Goal: Task Accomplishment & Management: Use online tool/utility

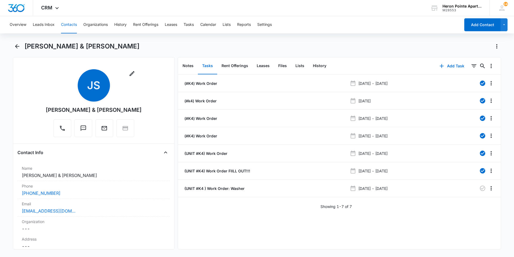
click at [67, 25] on button "Contacts" at bounding box center [69, 24] width 16 height 17
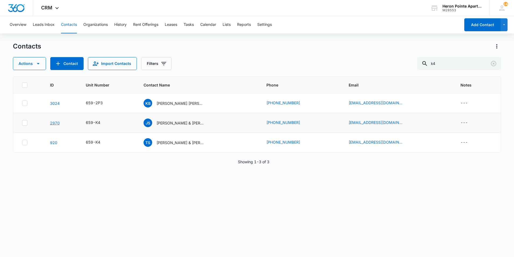
click at [50, 122] on link "2970" at bounding box center [55, 122] width 10 height 5
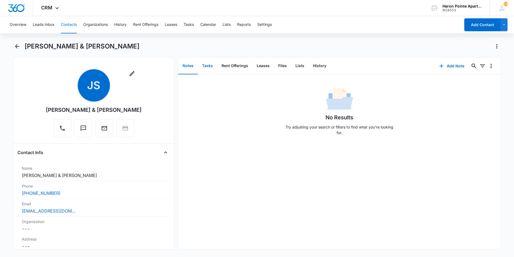
click at [205, 67] on button "Tasks" at bounding box center [207, 66] width 19 height 17
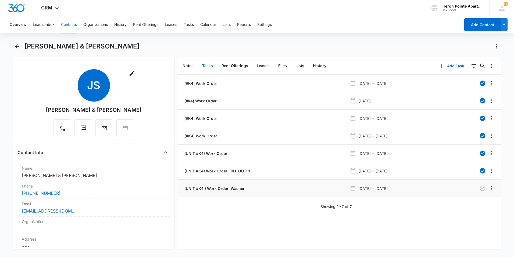
click at [286, 186] on div "(UNIT #K4 ) Work Order: Washer" at bounding box center [265, 188] width 164 height 6
click at [204, 187] on p "(UNIT #K4 ) Work Order: Washer" at bounding box center [213, 188] width 61 height 6
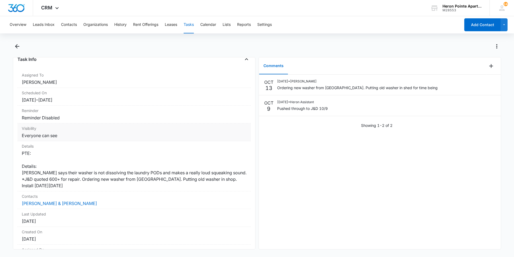
scroll to position [54, 0]
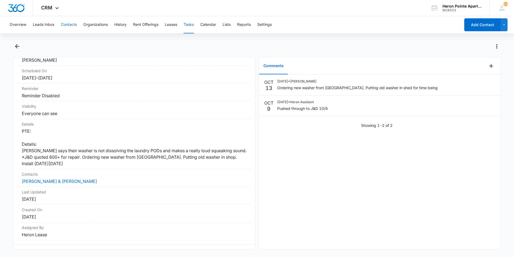
click at [65, 25] on button "Contacts" at bounding box center [69, 24] width 16 height 17
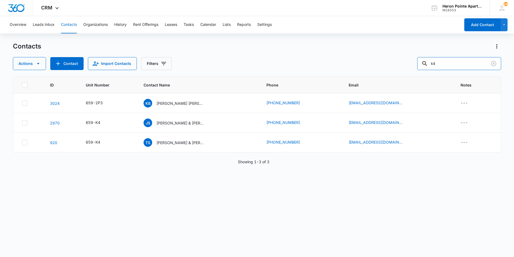
drag, startPoint x: 461, startPoint y: 62, endPoint x: 410, endPoint y: 59, distance: 51.2
click at [410, 61] on div "Actions Contact Import Contacts Filters k4" at bounding box center [257, 63] width 488 height 13
type input "q7"
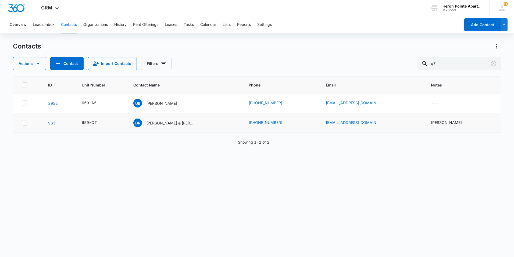
click at [51, 124] on link "963" at bounding box center [51, 122] width 7 height 5
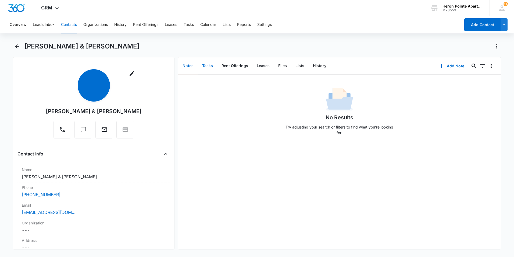
click at [211, 70] on button "Tasks" at bounding box center [207, 66] width 19 height 17
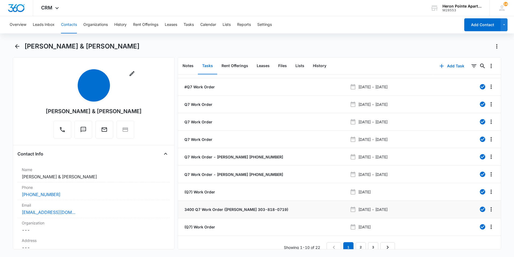
scroll to position [21, 0]
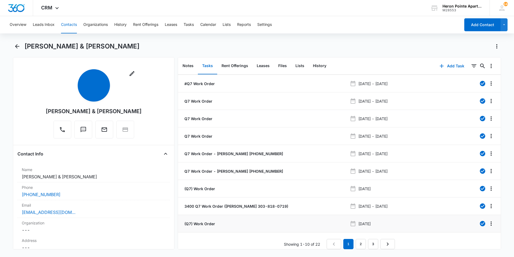
click at [310, 220] on div "(Q7) Work Order" at bounding box center [265, 223] width 164 height 6
click at [209, 220] on p "(Q7) Work Order" at bounding box center [199, 223] width 32 height 6
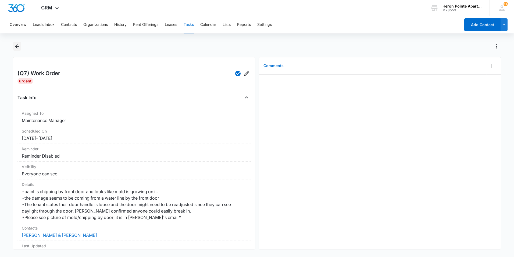
click at [19, 47] on icon "Back" at bounding box center [17, 46] width 6 height 6
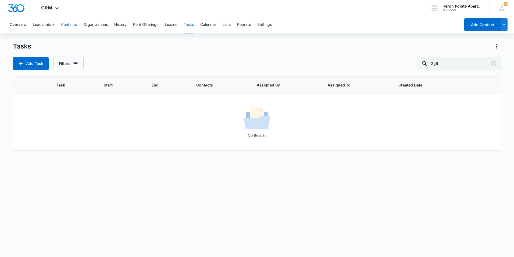
click at [68, 27] on button "Contacts" at bounding box center [69, 24] width 16 height 17
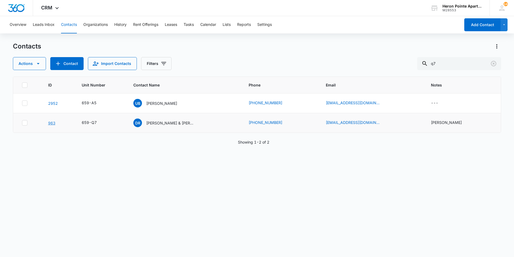
click at [54, 123] on link "963" at bounding box center [51, 122] width 7 height 5
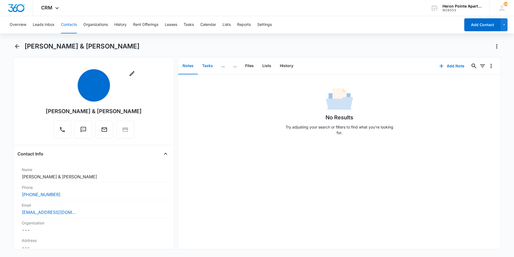
click at [209, 68] on button "Tasks" at bounding box center [207, 66] width 19 height 17
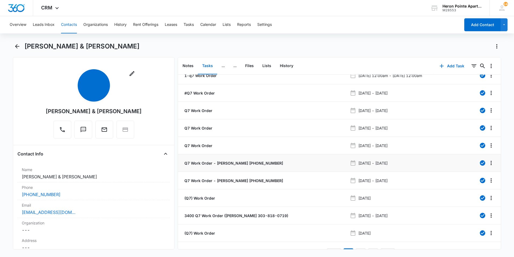
scroll to position [21, 0]
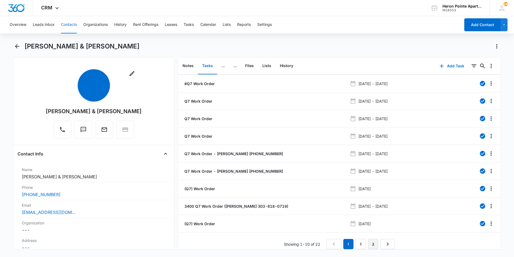
click at [372, 240] on link "3" at bounding box center [373, 244] width 10 height 10
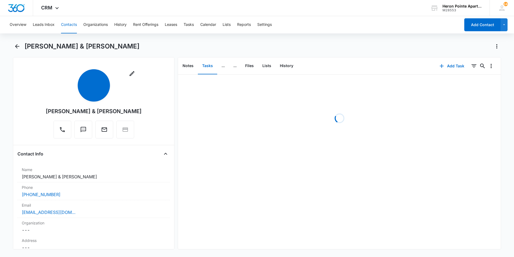
scroll to position [0, 0]
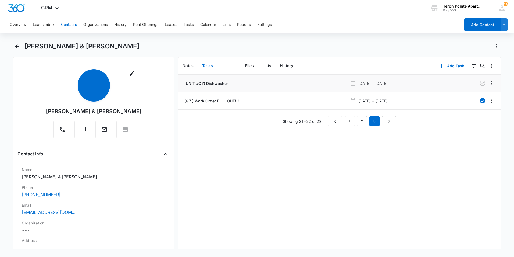
click at [216, 85] on p "(UNIT #Q7) Dishwasher" at bounding box center [205, 83] width 45 height 6
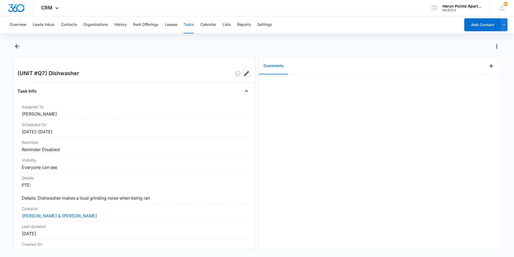
click at [243, 76] on icon "Edit" at bounding box center [246, 73] width 6 height 6
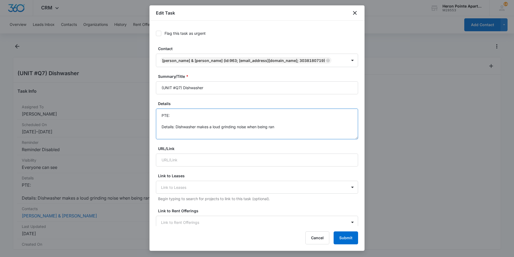
click at [296, 128] on textarea "PTE: Details: Dishwasher makes a loud grinding noise when being ran" at bounding box center [257, 123] width 202 height 31
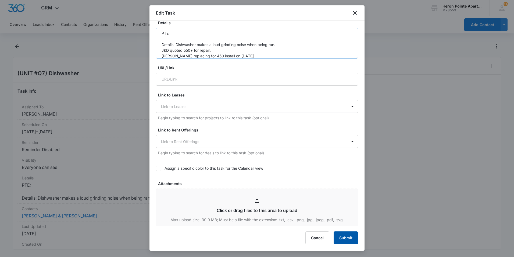
type textarea "PTE: Details: Dishwasher makes a loud grinding noise when being ran. J&D quoted…"
click at [351, 238] on button "Submit" at bounding box center [346, 237] width 24 height 13
